Goal: Task Accomplishment & Management: Manage account settings

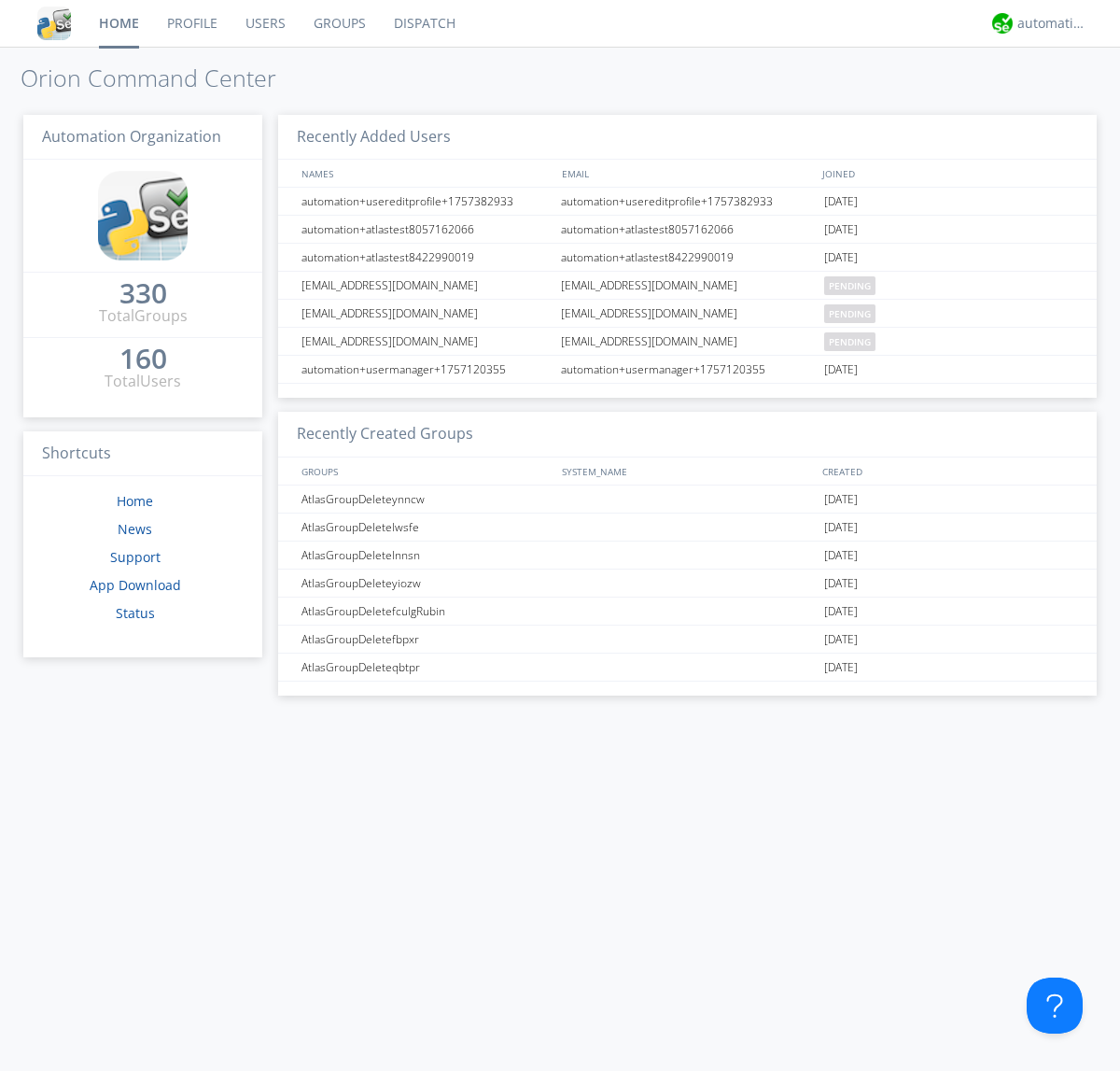
click at [338, 23] on link "Groups" at bounding box center [340, 23] width 81 height 47
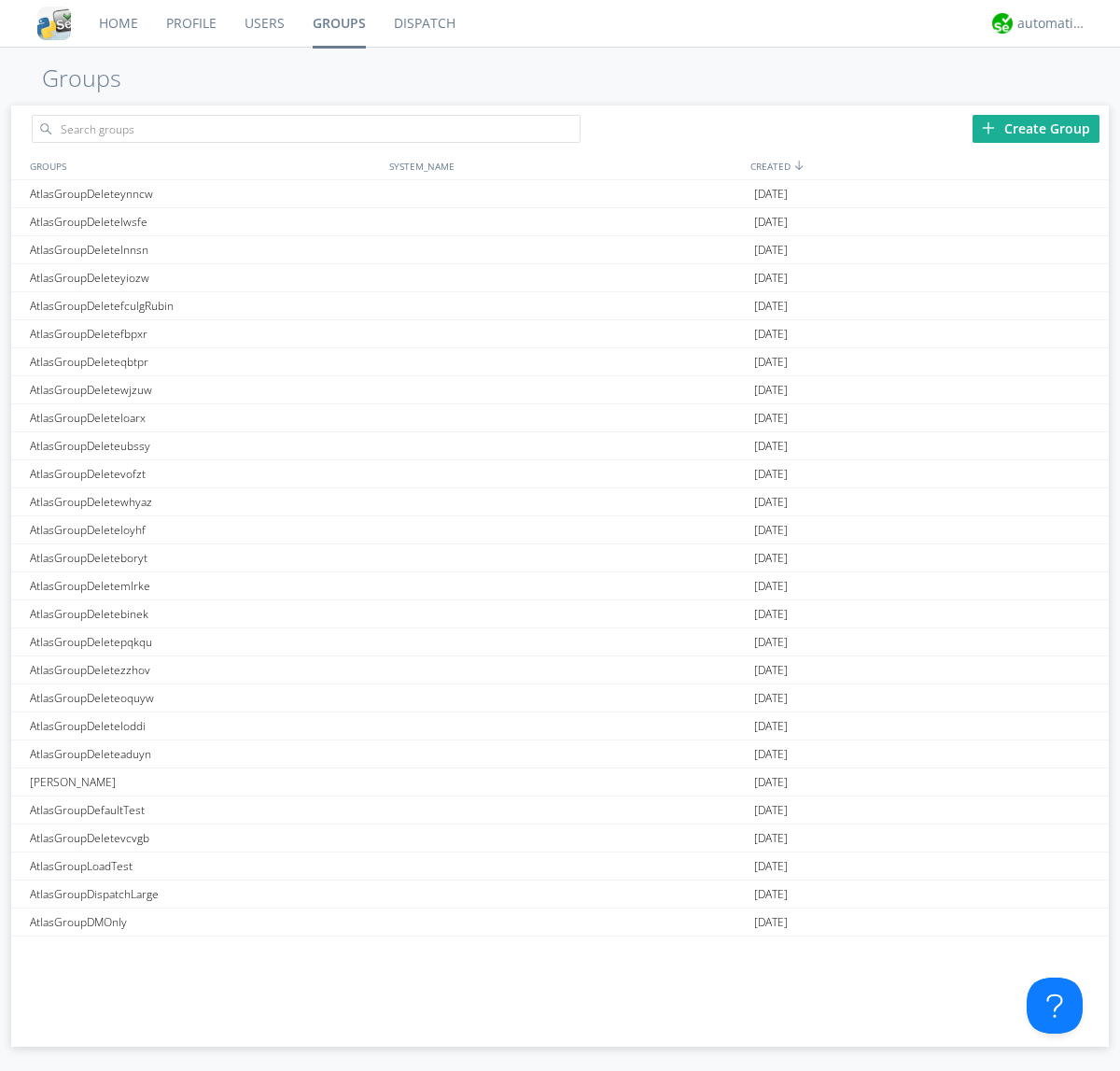
click at [338, 23] on link "Groups" at bounding box center [340, 23] width 82 height 47
click at [1036, 128] on div "Create Group" at bounding box center [1036, 128] width 127 height 28
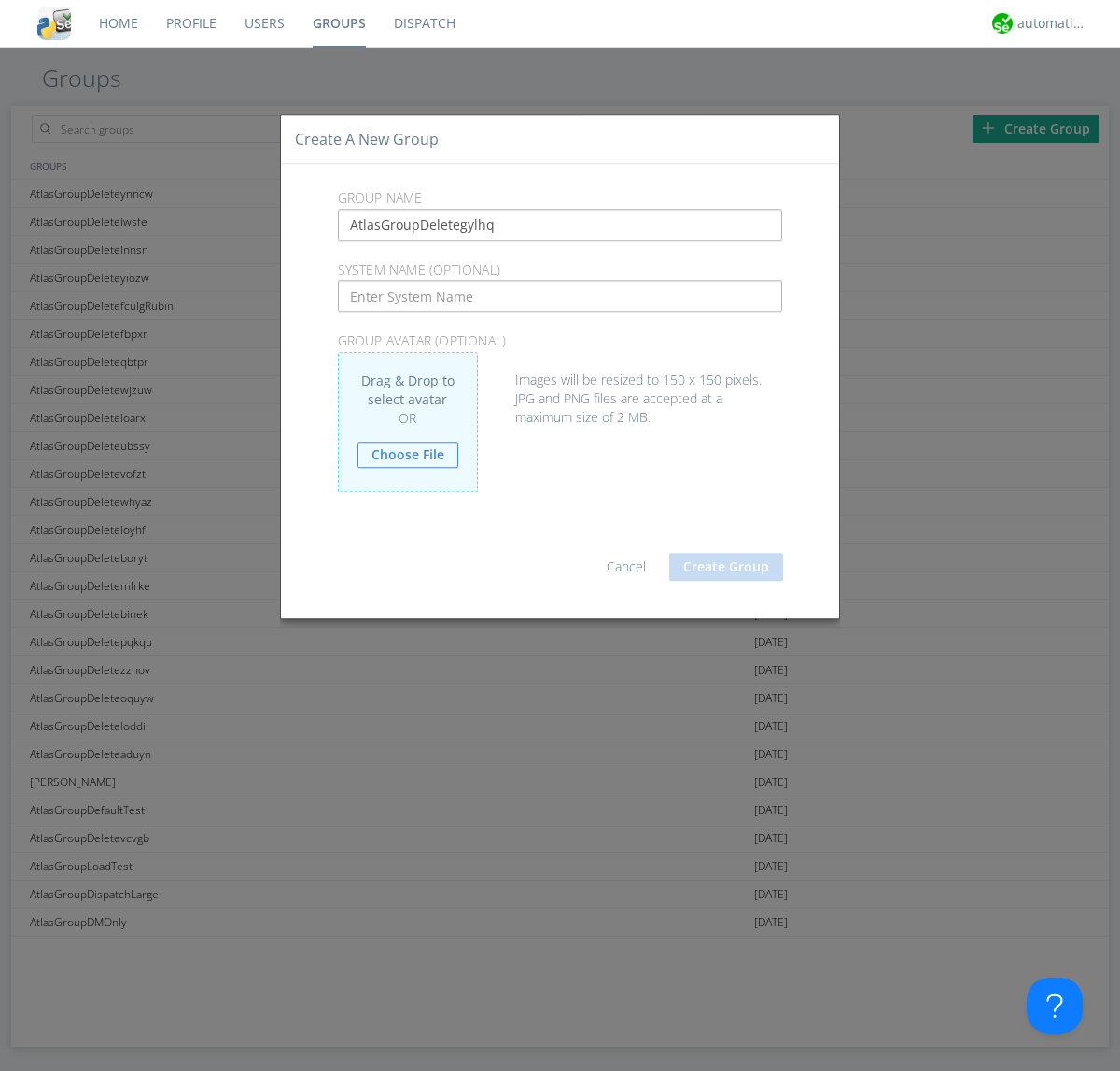
type input "AtlasGroupDeletegylhq"
click at [726, 566] on button "Create Group" at bounding box center [725, 566] width 114 height 28
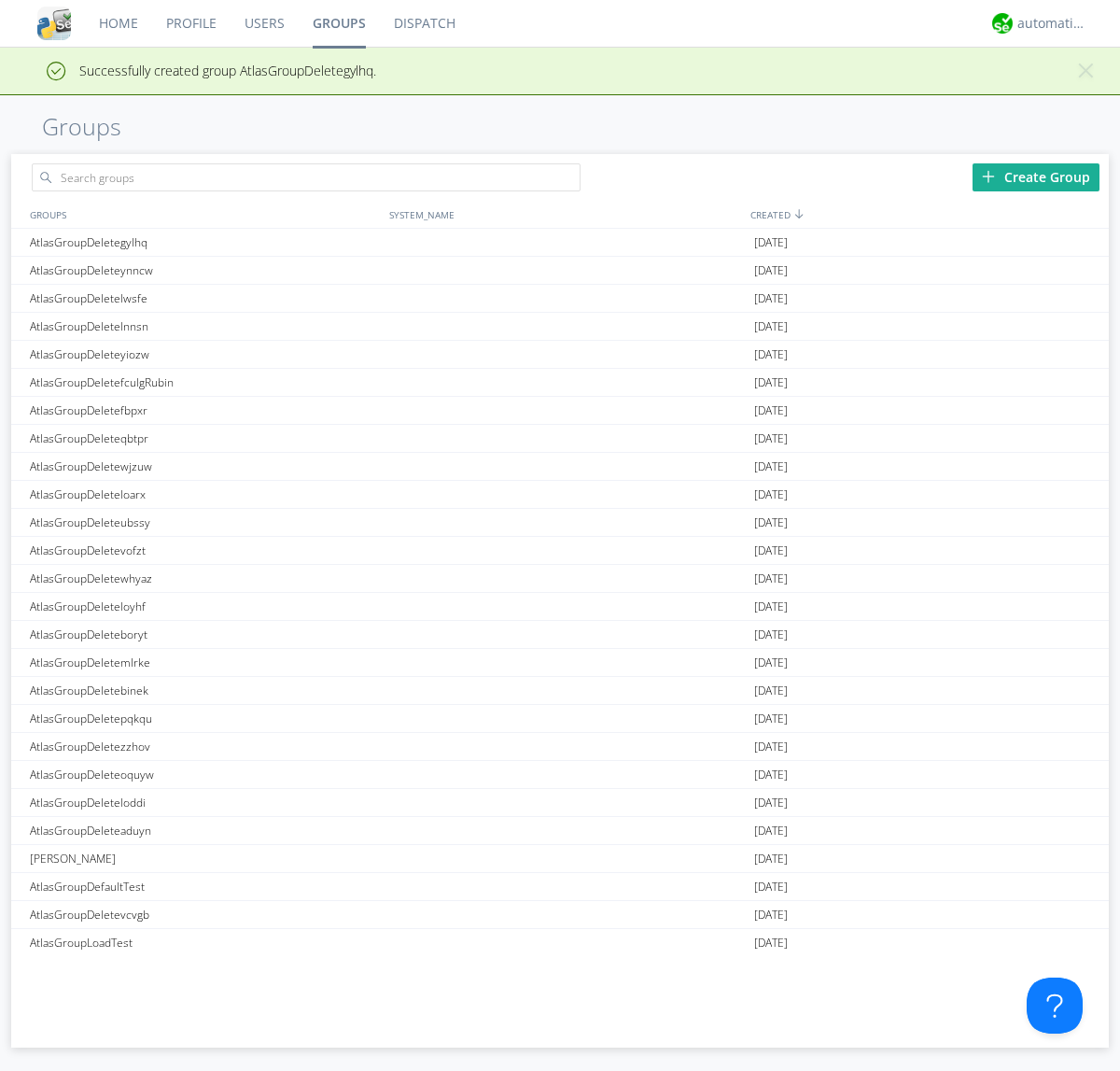
click at [338, 23] on link "Groups" at bounding box center [340, 23] width 82 height 47
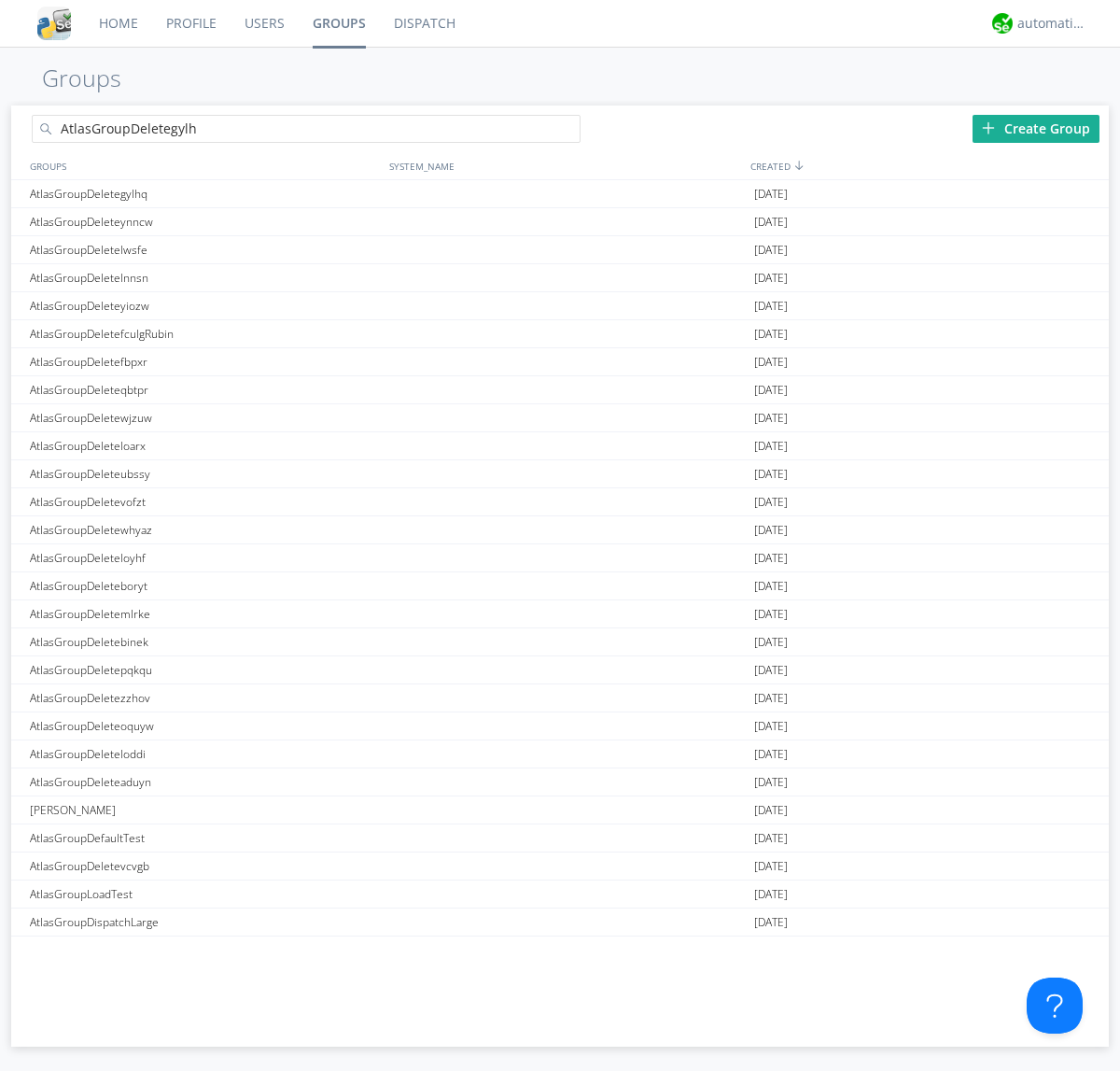
type input "AtlasGroupDeletegylhq"
click at [263, 23] on link "Users" at bounding box center [265, 23] width 68 height 47
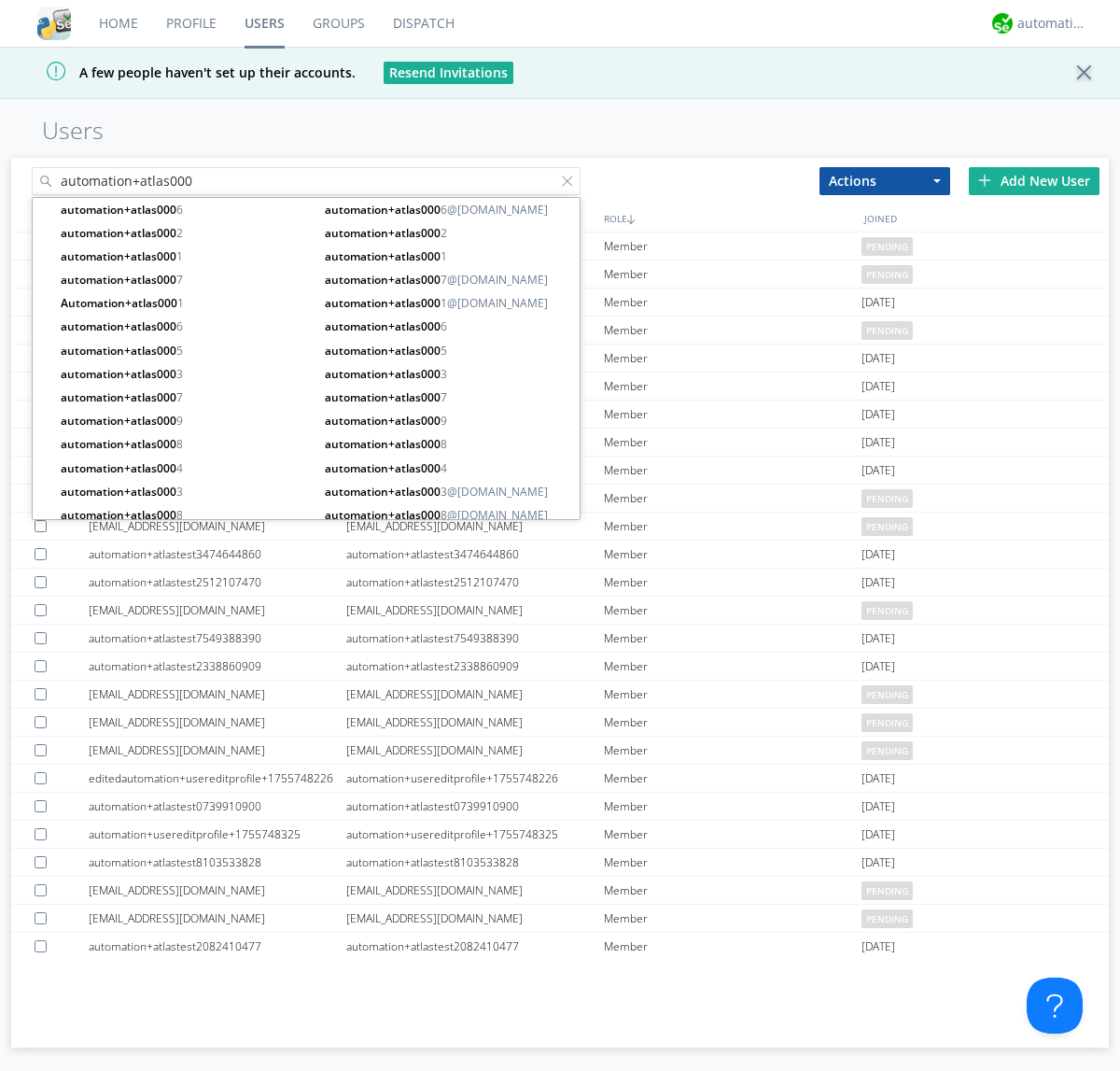
type input "automation+atlas000"
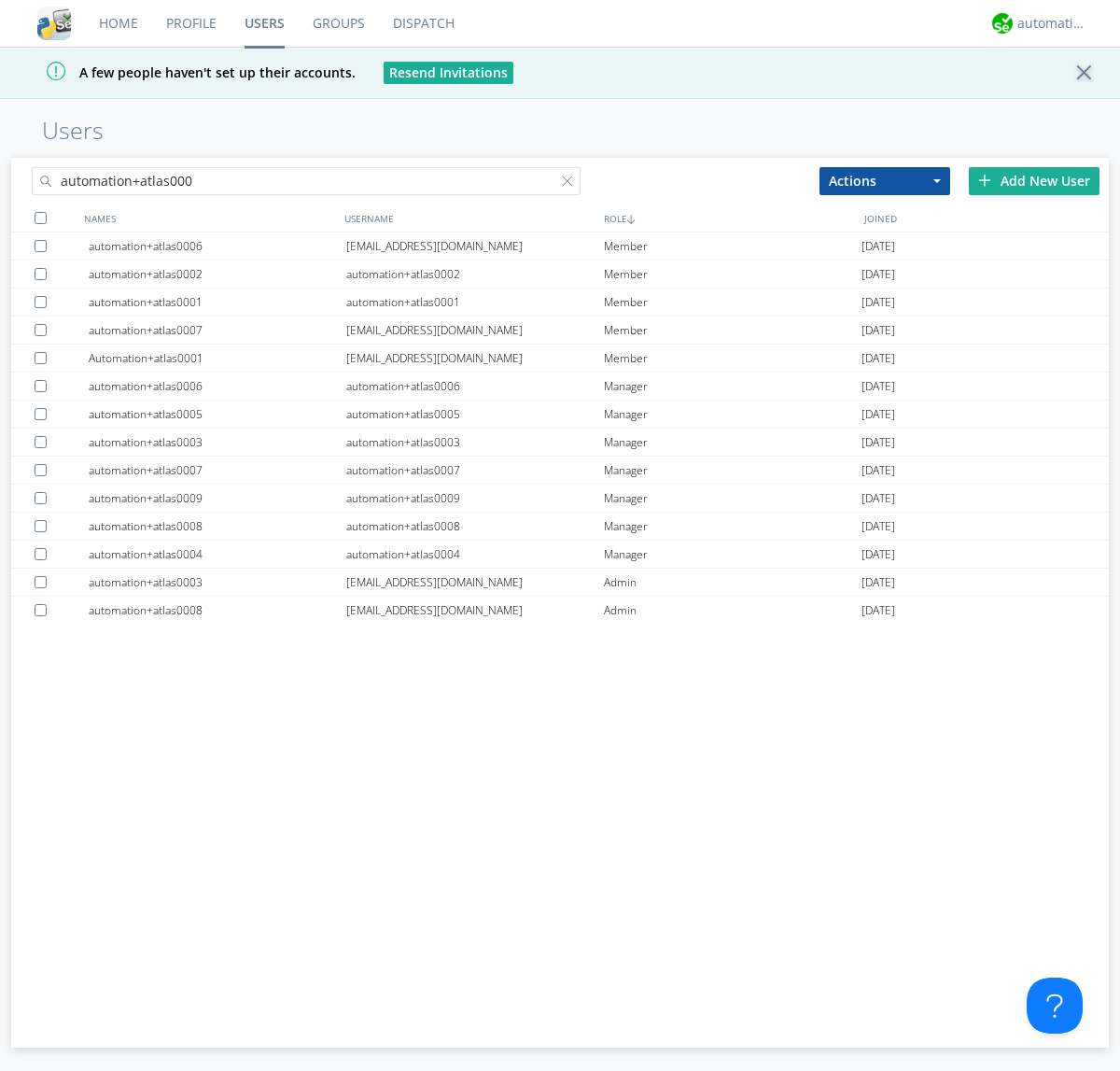
click at [40, 218] on div at bounding box center [41, 218] width 13 height 13
click at [885, 181] on button "Actions" at bounding box center [884, 181] width 131 height 28
click at [0, 0] on link "Add to Group" at bounding box center [0, 0] width 0 height 0
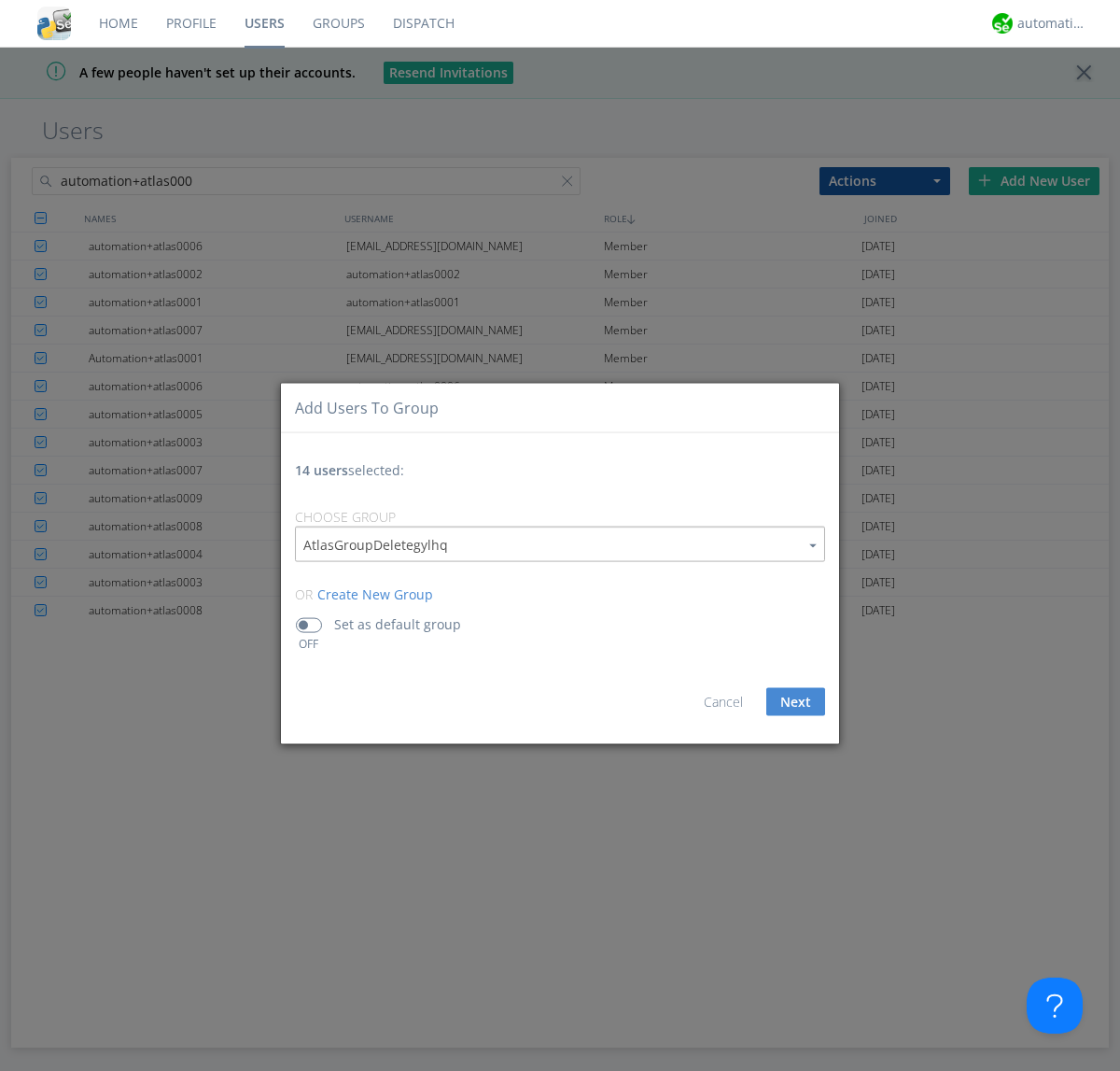
click at [264, 23] on link "Users" at bounding box center [265, 23] width 68 height 47
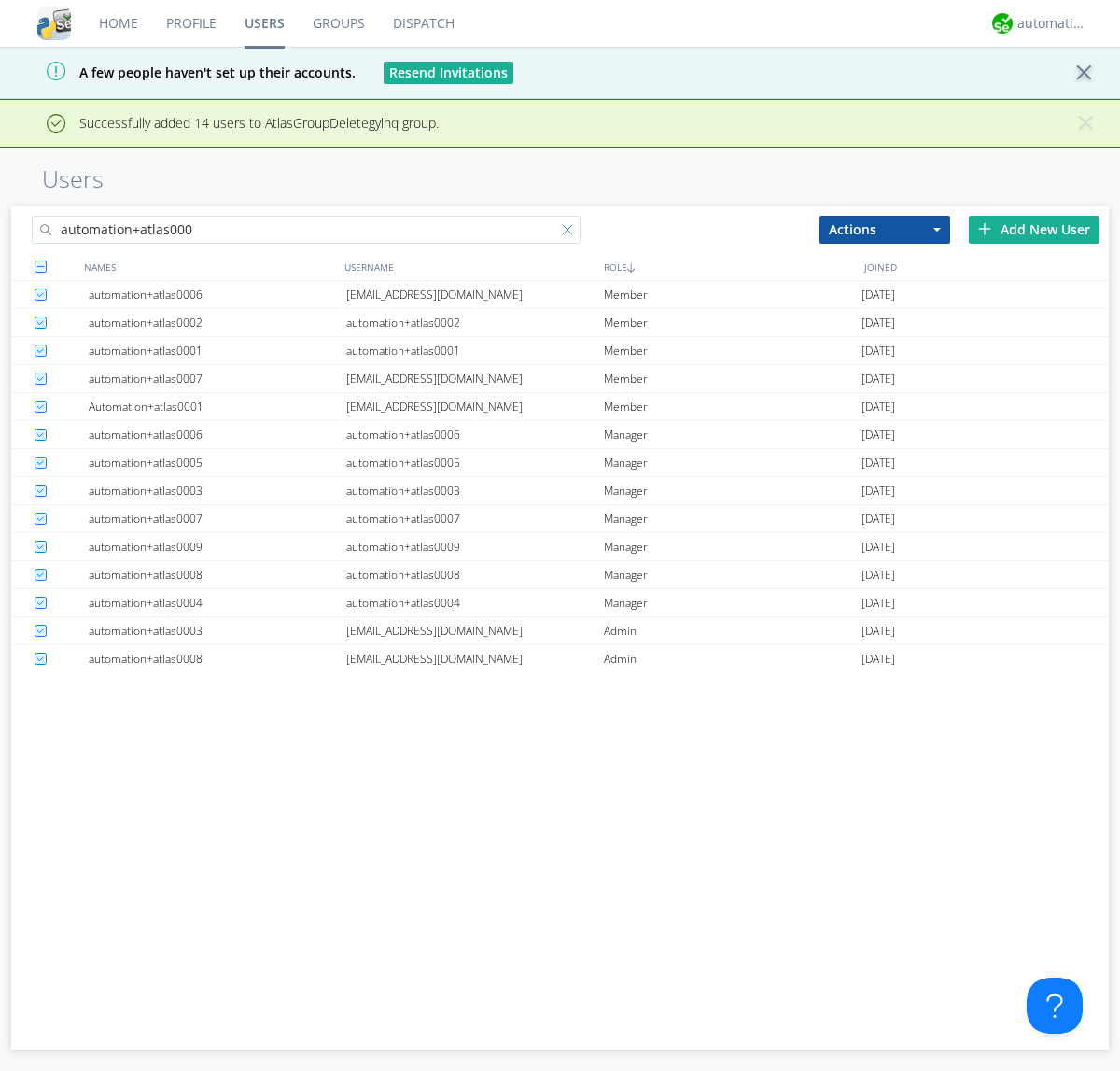
click at [572, 232] on div at bounding box center [571, 233] width 18 height 18
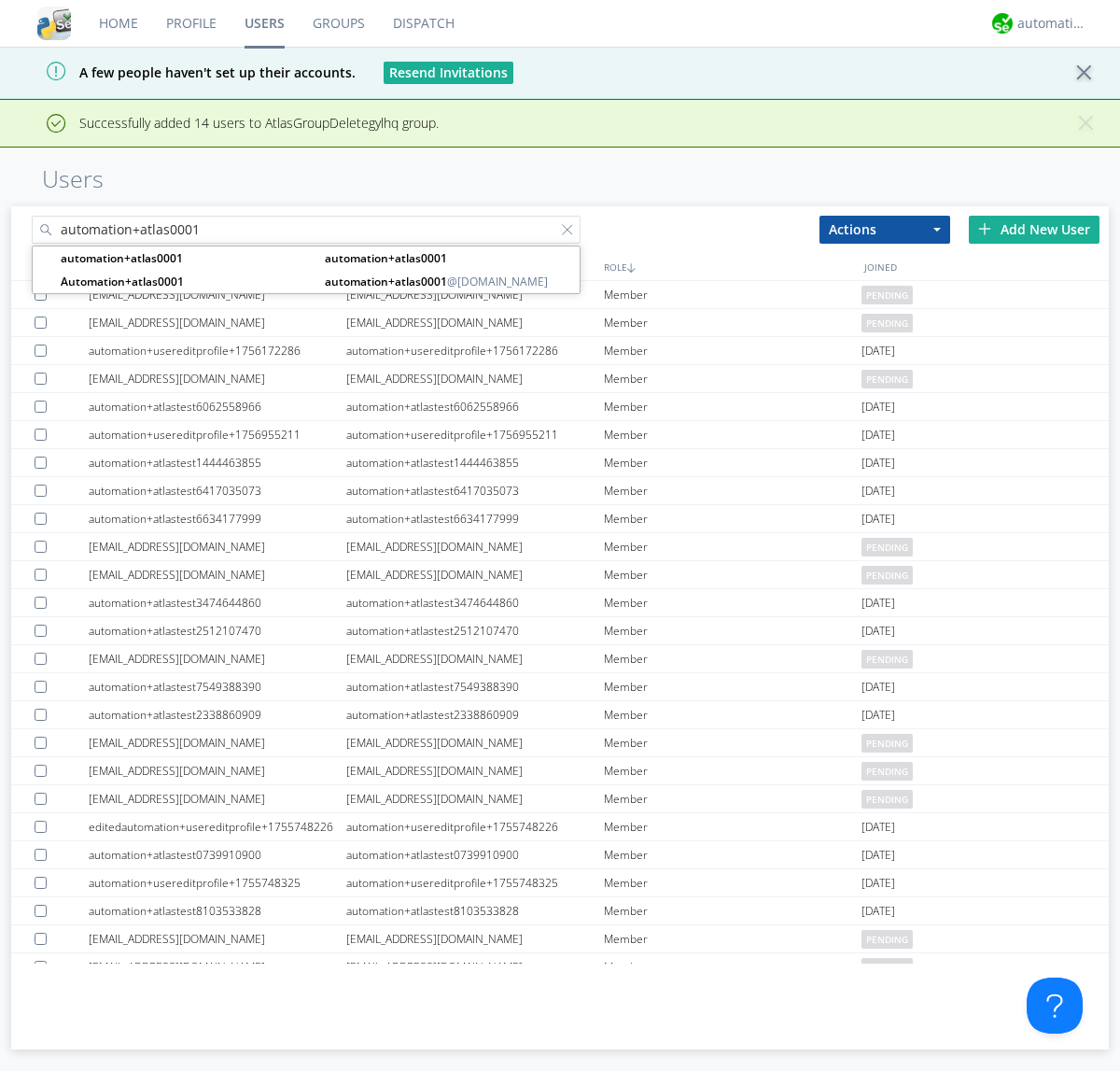
type input "automation+atlas0001"
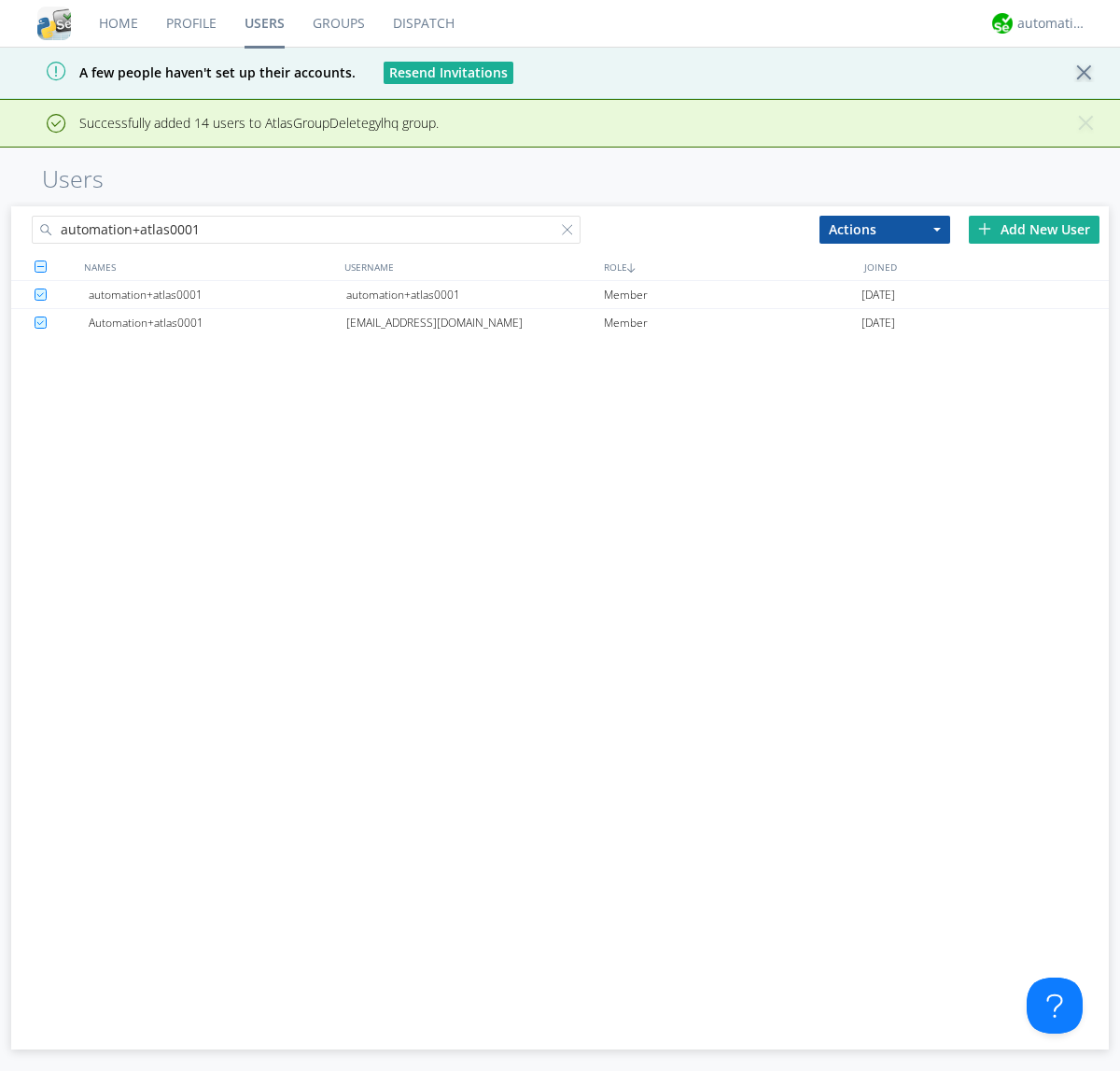
click at [475, 294] on div "automation+atlas0001" at bounding box center [475, 294] width 257 height 27
click at [337, 23] on link "Groups" at bounding box center [339, 23] width 81 height 47
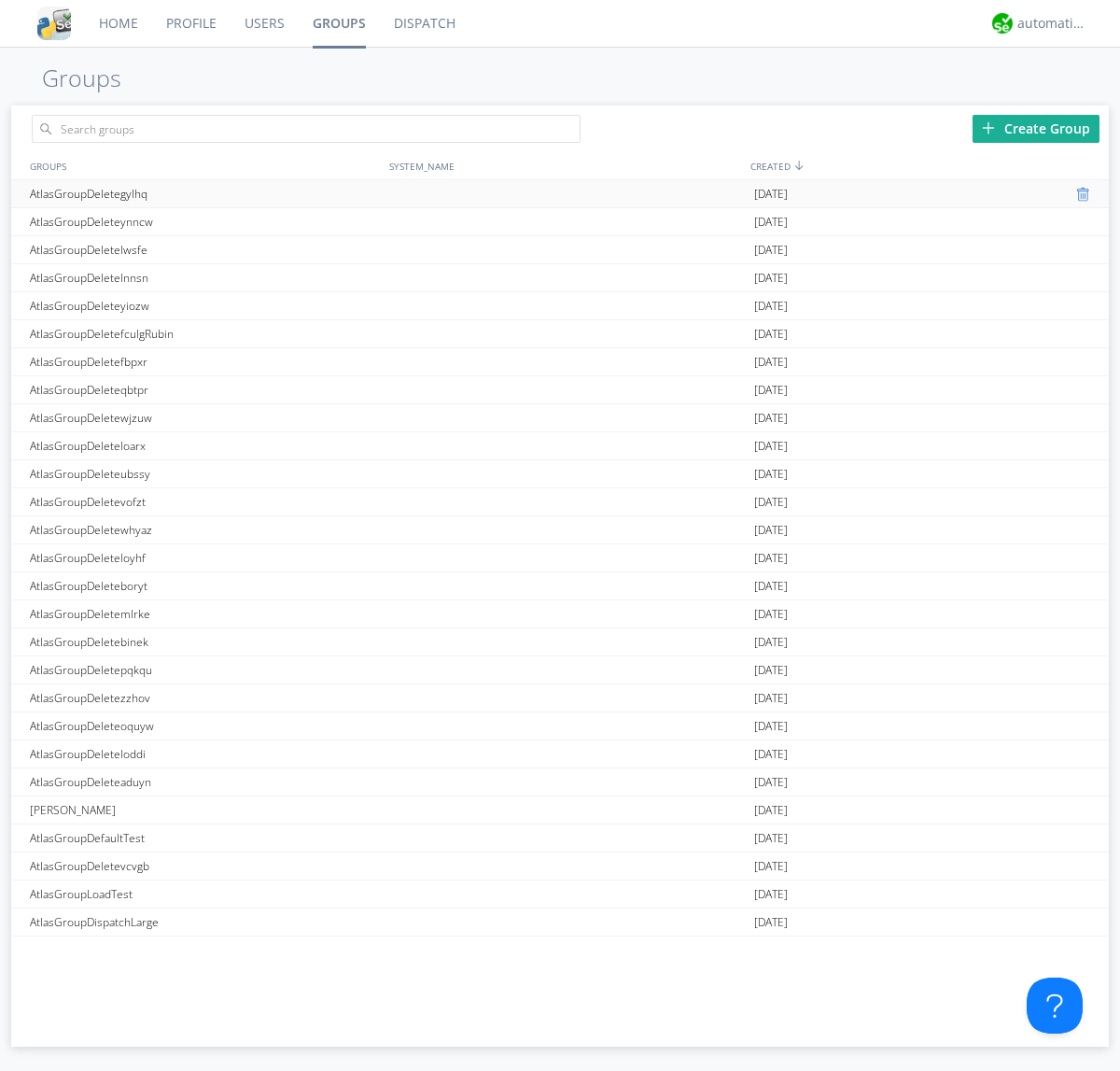
click at [1077, 194] on div at bounding box center [1085, 193] width 18 height 15
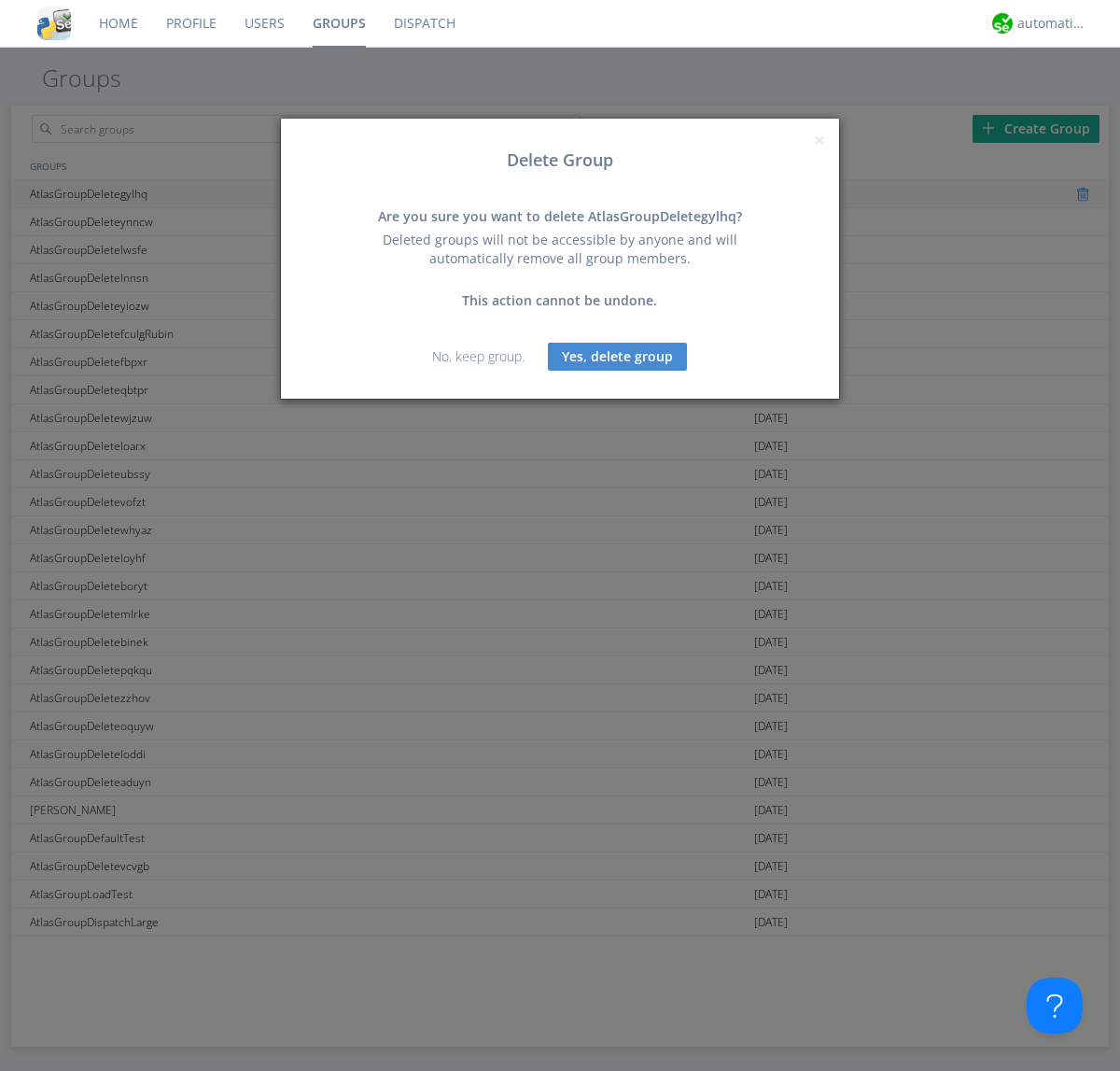
click at [618, 355] on button "Yes, delete group" at bounding box center [616, 356] width 139 height 28
